Goal: Find specific page/section: Find specific page/section

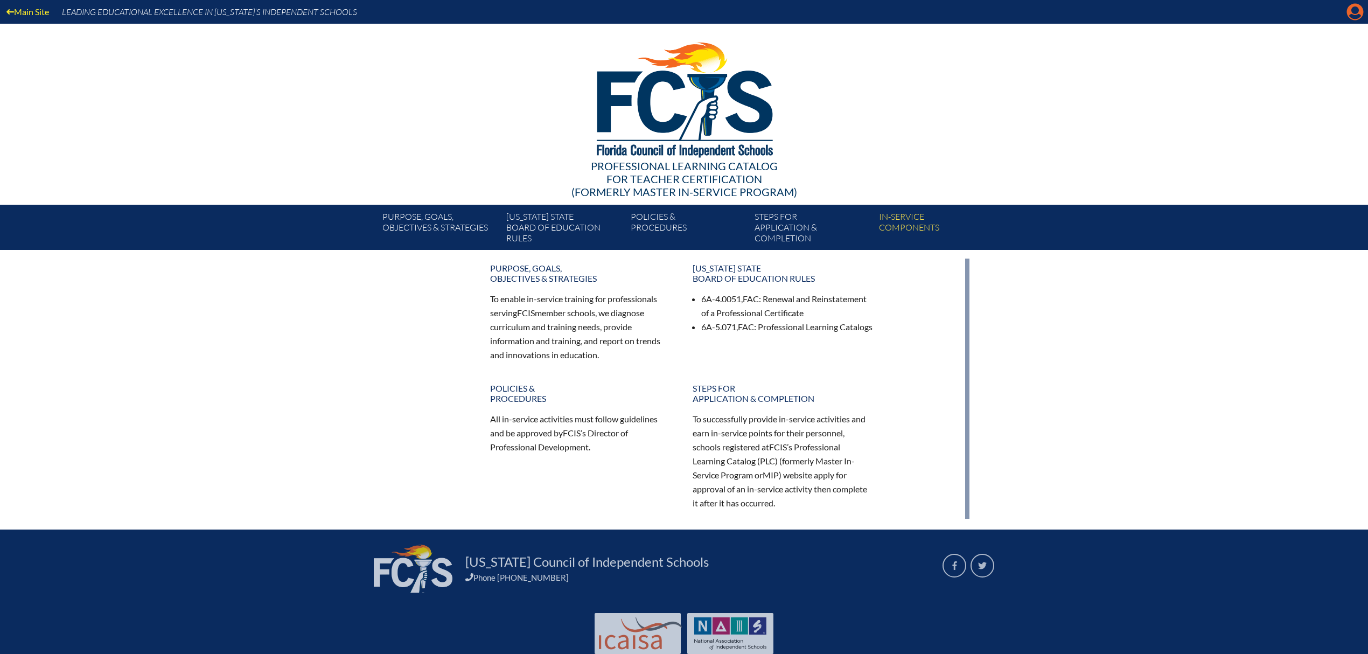
click at [1357, 11] on icon "Manage account" at bounding box center [1355, 11] width 17 height 17
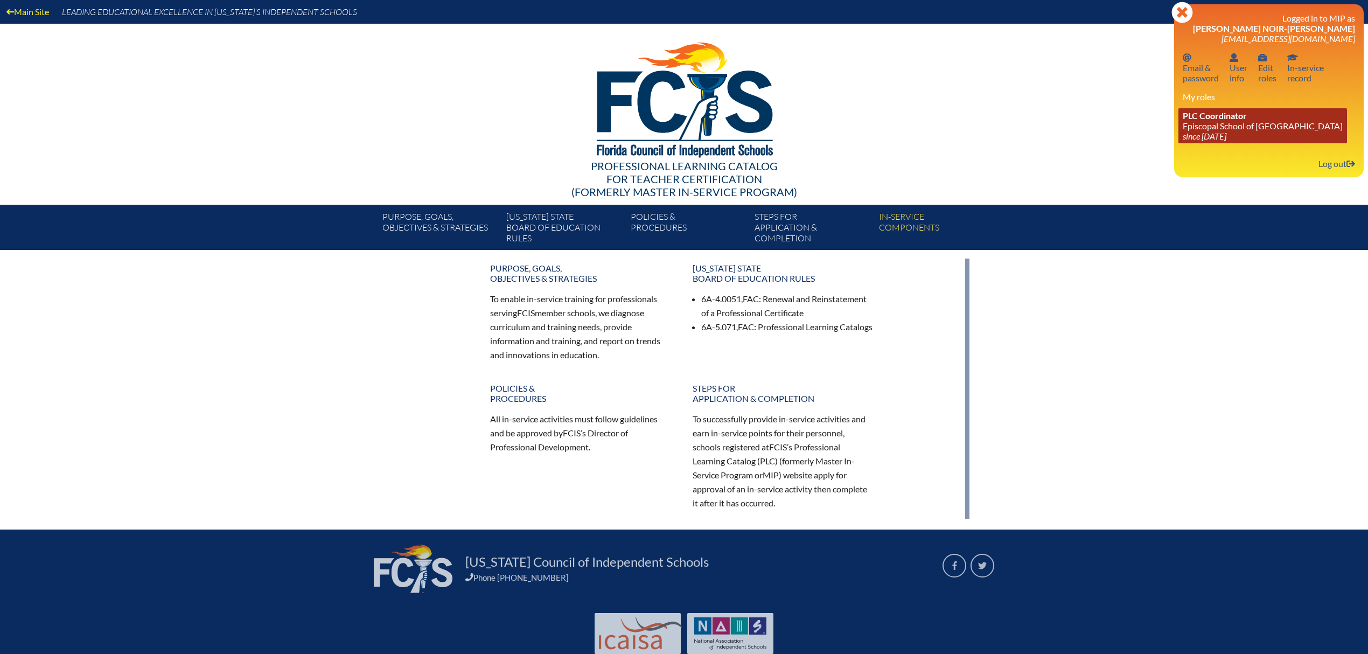
click at [1246, 143] on link "PLC Coordinator Episcopal School of Jacksonville since 2024 Jun 24" at bounding box center [1263, 125] width 169 height 35
click at [1254, 137] on link "PLC Coordinator Episcopal School of Jacksonville since 2024 Jun 24" at bounding box center [1263, 125] width 169 height 35
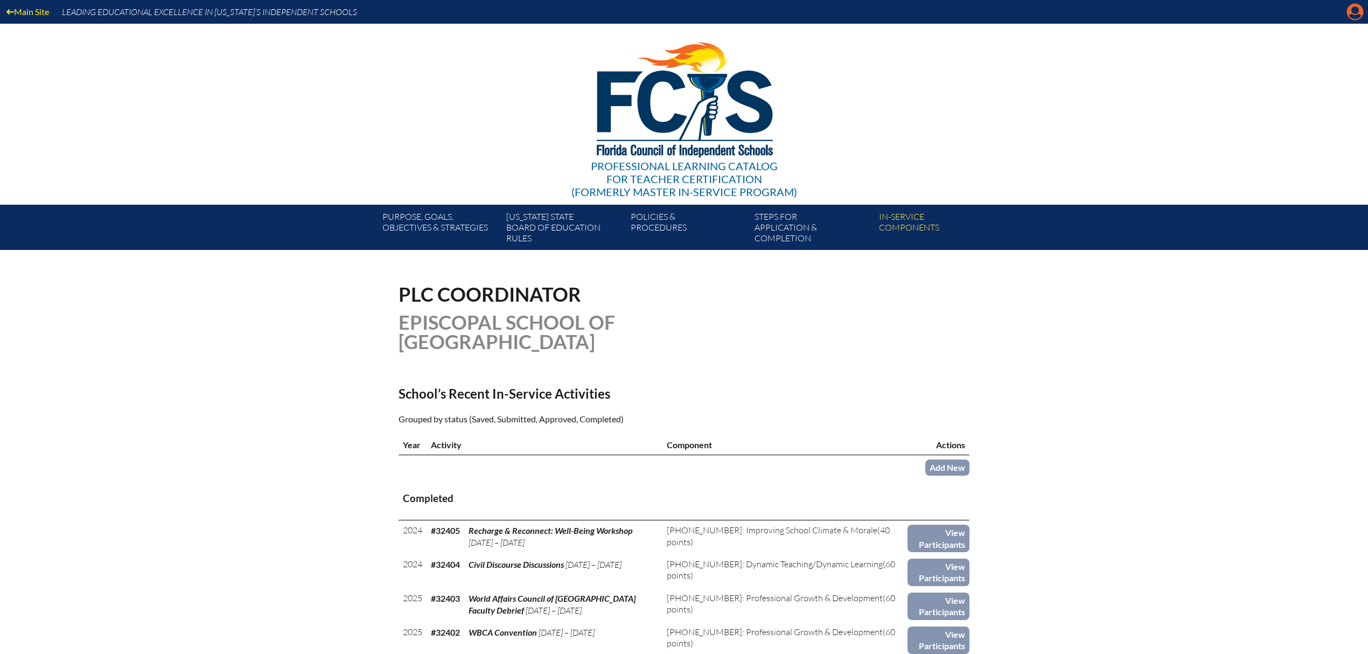
click at [1347, 20] on icon "Manage account" at bounding box center [1355, 11] width 17 height 17
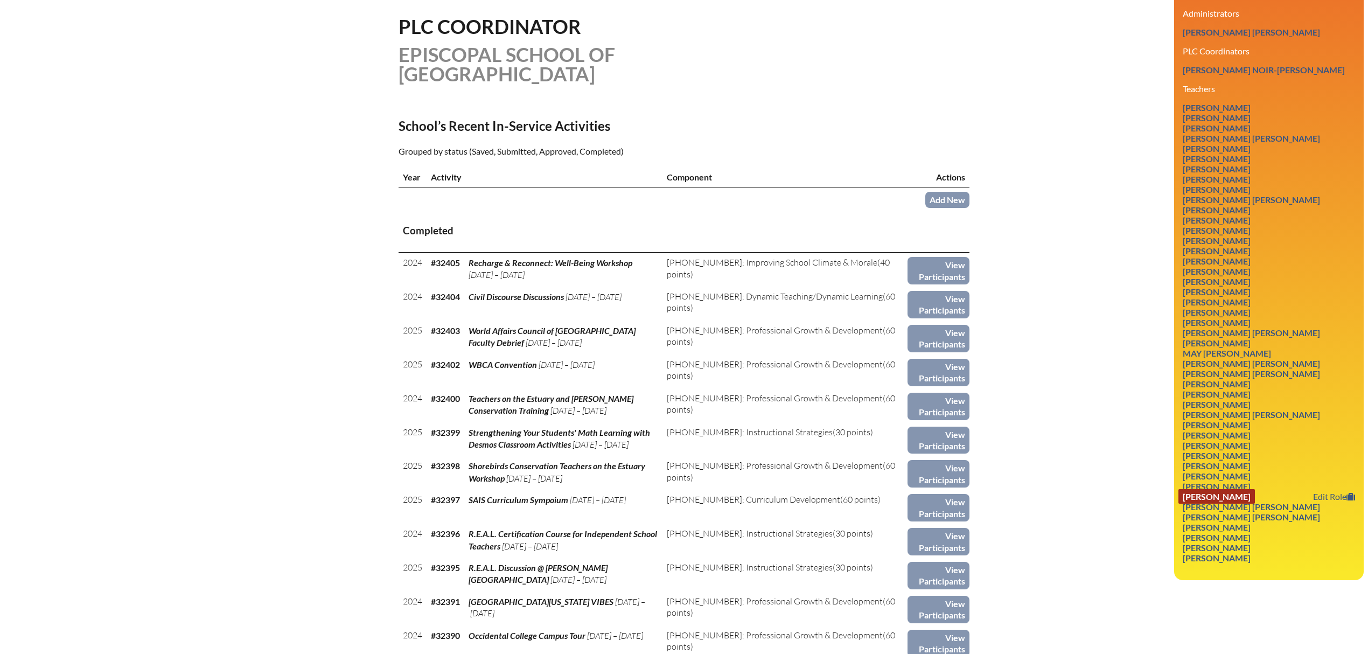
scroll to position [271, 0]
